Goal: Navigation & Orientation: Find specific page/section

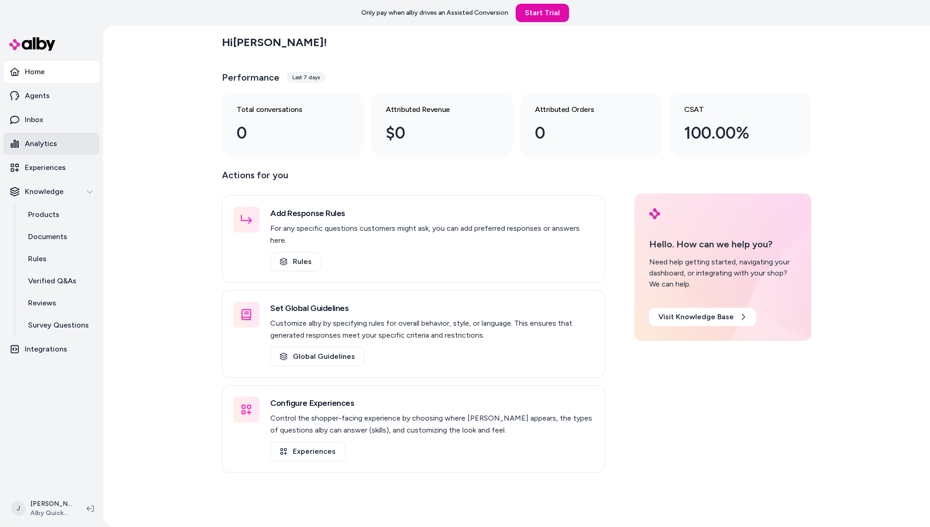
drag, startPoint x: 47, startPoint y: 145, endPoint x: 92, endPoint y: 147, distance: 44.7
click at [48, 145] on p "Analytics" at bounding box center [41, 143] width 32 height 11
click at [128, 142] on div "Hi Jackie ! Performance Last 7 days Total conversations 0 Attributed Revenue $0…" at bounding box center [516, 276] width 827 height 501
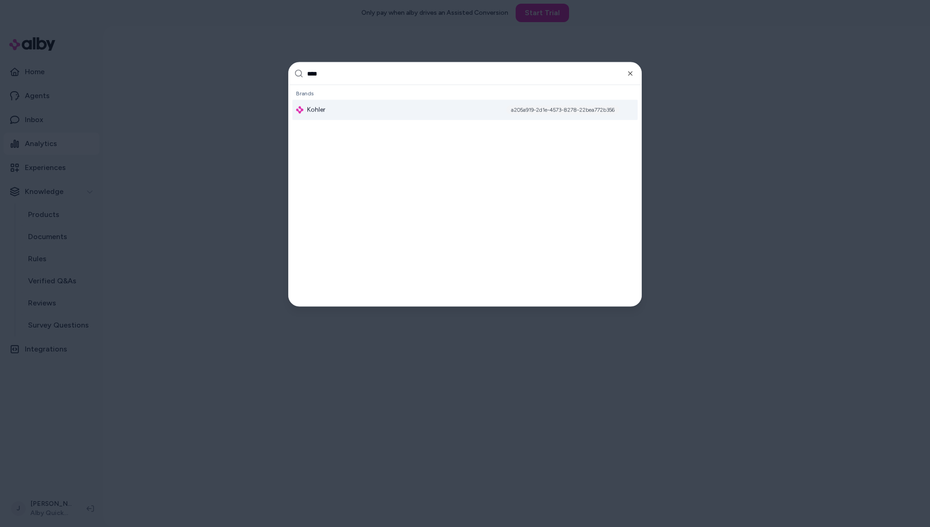
type input "****"
click at [342, 109] on div "Kohler a205a919-2d1e-4573-8278-22bea772b356" at bounding box center [464, 110] width 345 height 20
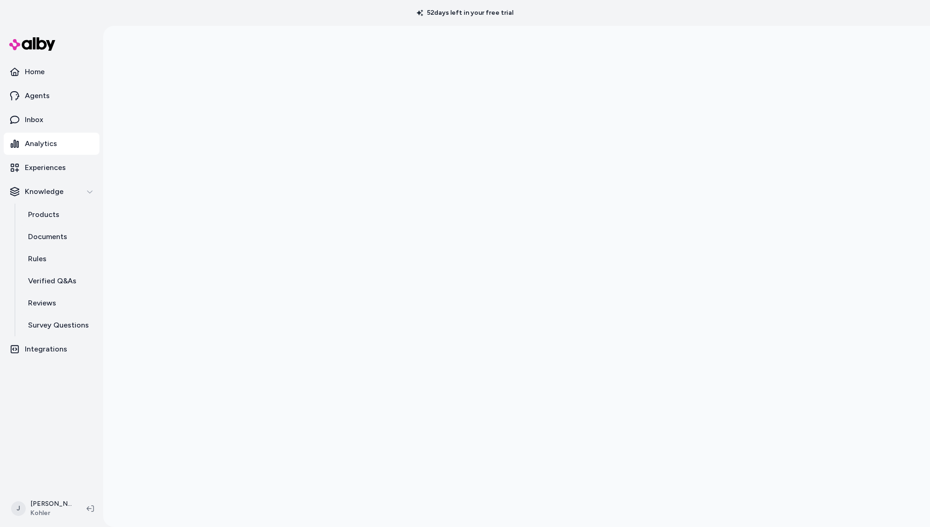
click at [50, 83] on ul "Home Agents Inbox Analytics Experiences Knowledge Products Documents Rules Veri…" at bounding box center [52, 210] width 96 height 299
click at [47, 70] on link "Home" at bounding box center [52, 72] width 96 height 22
